Goal: Navigation & Orientation: Find specific page/section

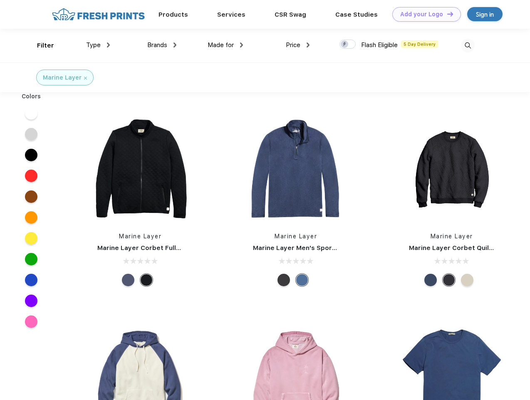
scroll to position [0, 0]
click at [424, 14] on link "Add your Logo Design Tool" at bounding box center [427, 14] width 69 height 15
click at [0, 0] on div "Design Tool" at bounding box center [0, 0] width 0 height 0
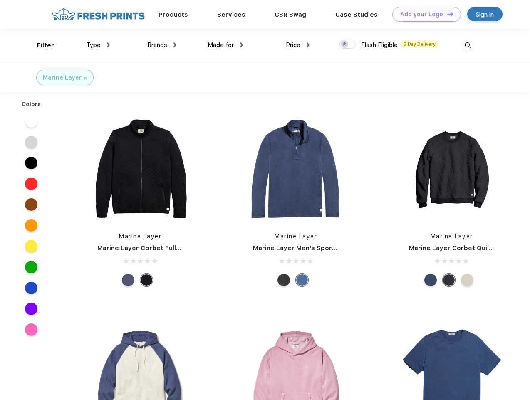
click at [447, 14] on link "Add your Logo Design Tool" at bounding box center [427, 14] width 69 height 15
click at [40, 45] on div "Filter" at bounding box center [45, 46] width 17 height 10
click at [98, 45] on span "Type" at bounding box center [93, 44] width 15 height 7
click at [162, 45] on span "Brands" at bounding box center [157, 44] width 20 height 7
click at [226, 45] on span "Made for" at bounding box center [221, 44] width 26 height 7
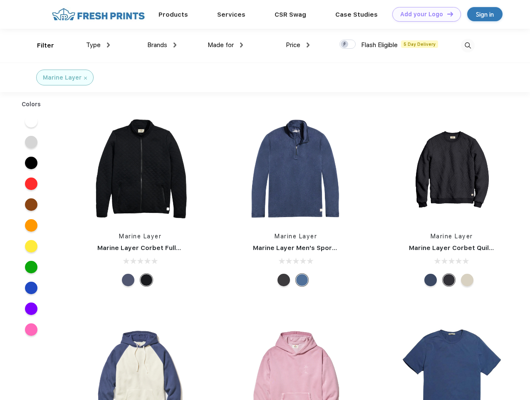
click at [298, 45] on span "Price" at bounding box center [293, 44] width 15 height 7
click at [348, 45] on div at bounding box center [348, 44] width 16 height 9
click at [345, 45] on input "checkbox" at bounding box center [342, 41] width 5 height 5
click at [468, 45] on img at bounding box center [468, 46] width 14 height 14
